Goal: Browse casually: Explore the website without a specific task or goal

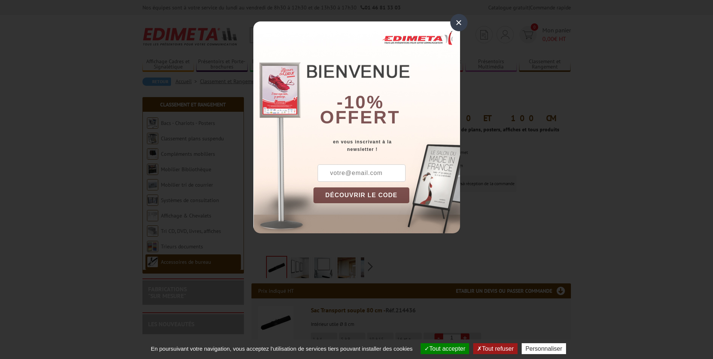
click at [459, 23] on div "×" at bounding box center [458, 22] width 17 height 17
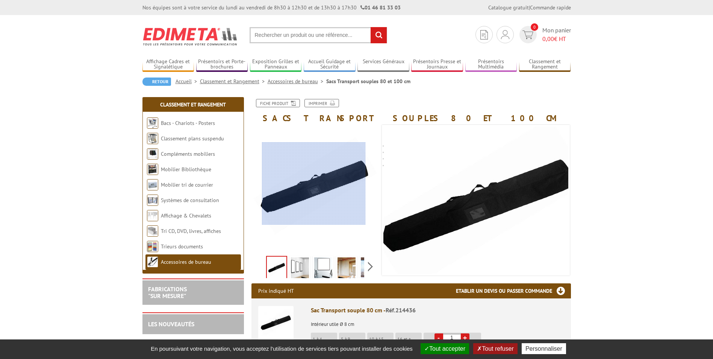
click at [314, 183] on div at bounding box center [314, 183] width 104 height 83
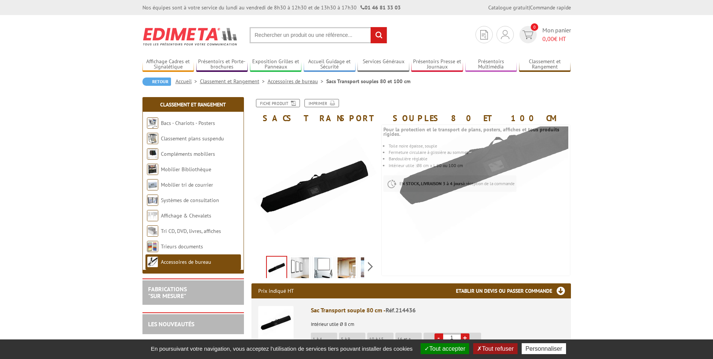
click at [298, 273] on img at bounding box center [300, 268] width 18 height 23
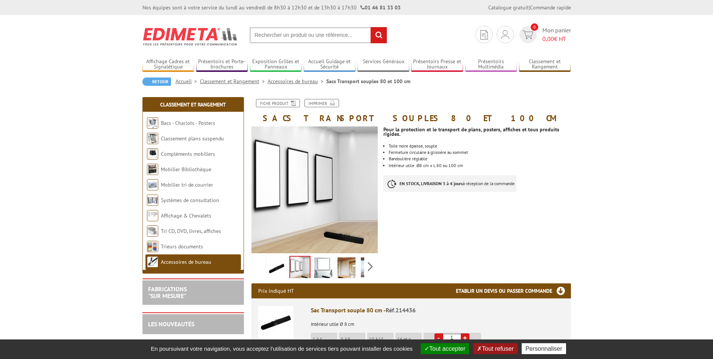
click at [321, 268] on img at bounding box center [323, 268] width 18 height 23
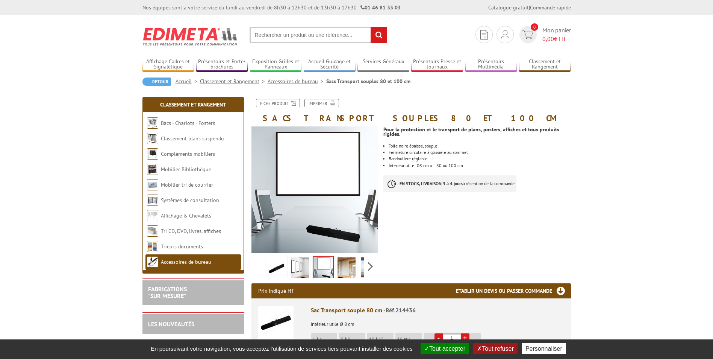
click at [347, 262] on img at bounding box center [346, 268] width 18 height 23
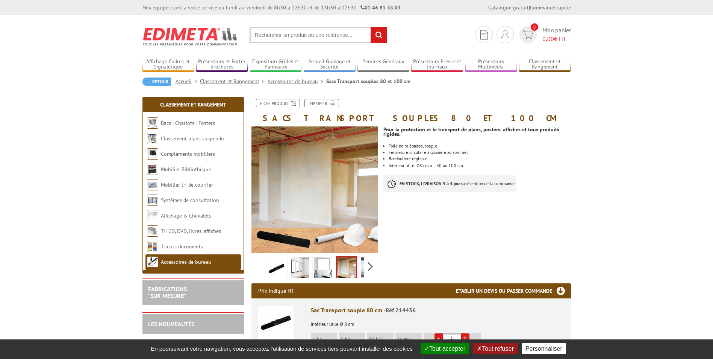
click at [363, 264] on img at bounding box center [370, 268] width 18 height 23
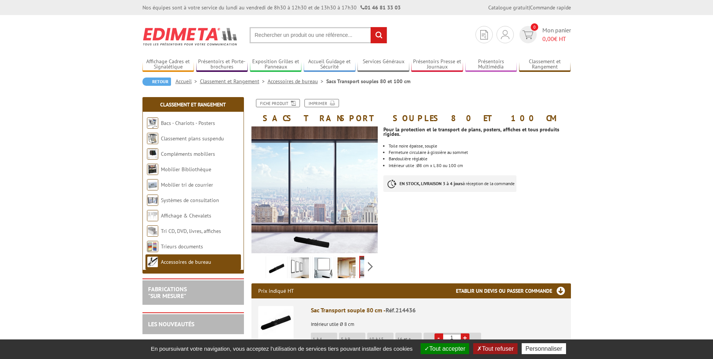
click at [262, 265] on div "Previous Next" at bounding box center [314, 266] width 127 height 26
click at [277, 269] on img at bounding box center [277, 268] width 18 height 23
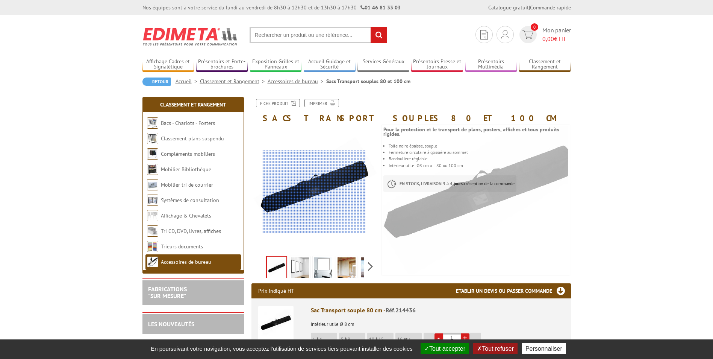
click at [314, 191] on div at bounding box center [314, 191] width 104 height 83
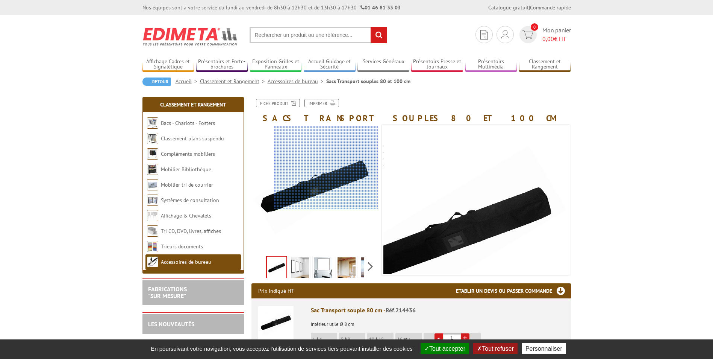
click at [355, 166] on div at bounding box center [326, 167] width 104 height 83
